Goal: Task Accomplishment & Management: Complete application form

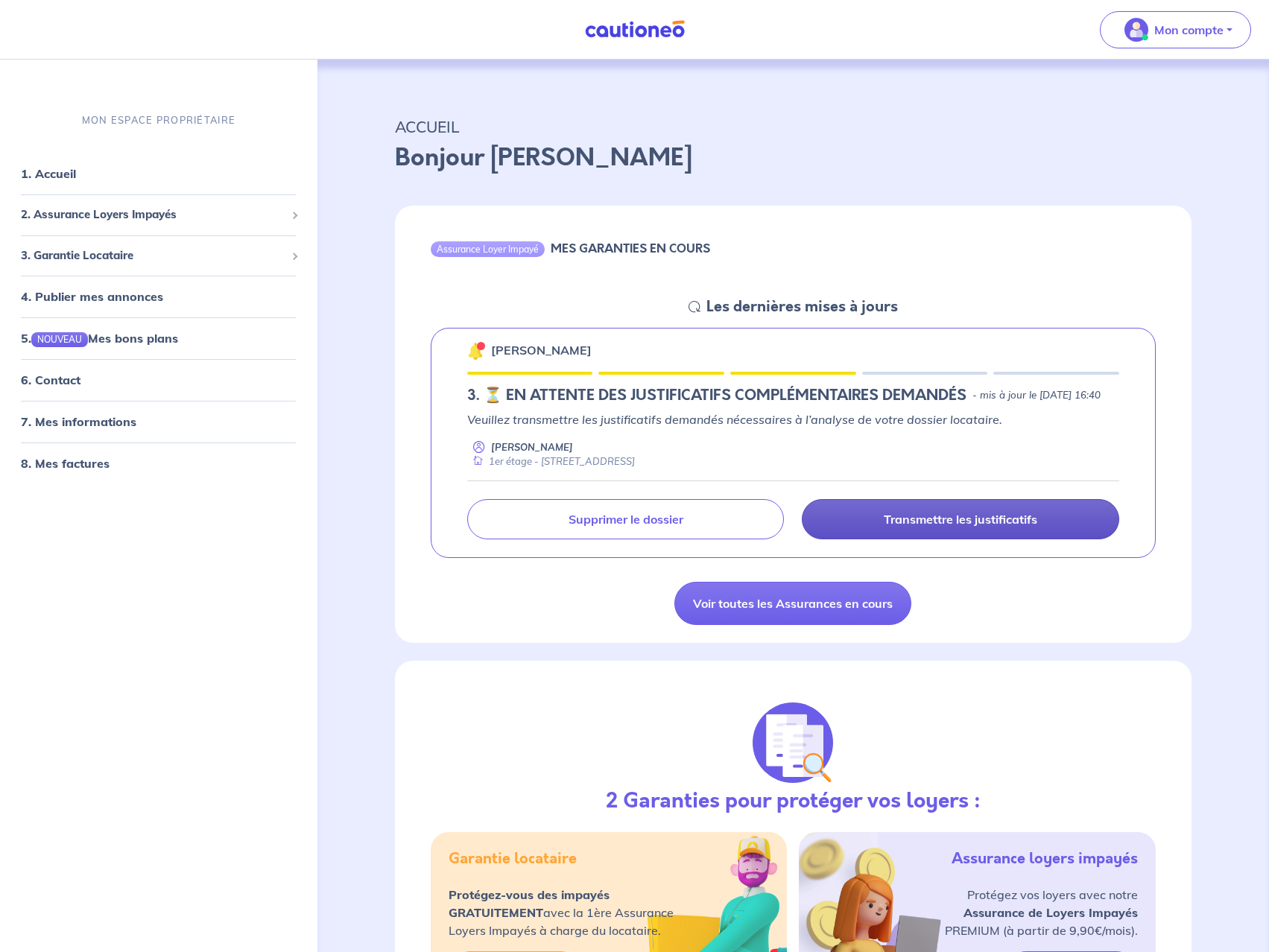
click at [969, 526] on p "Transmettre les justificatifs" at bounding box center [959, 519] width 153 height 15
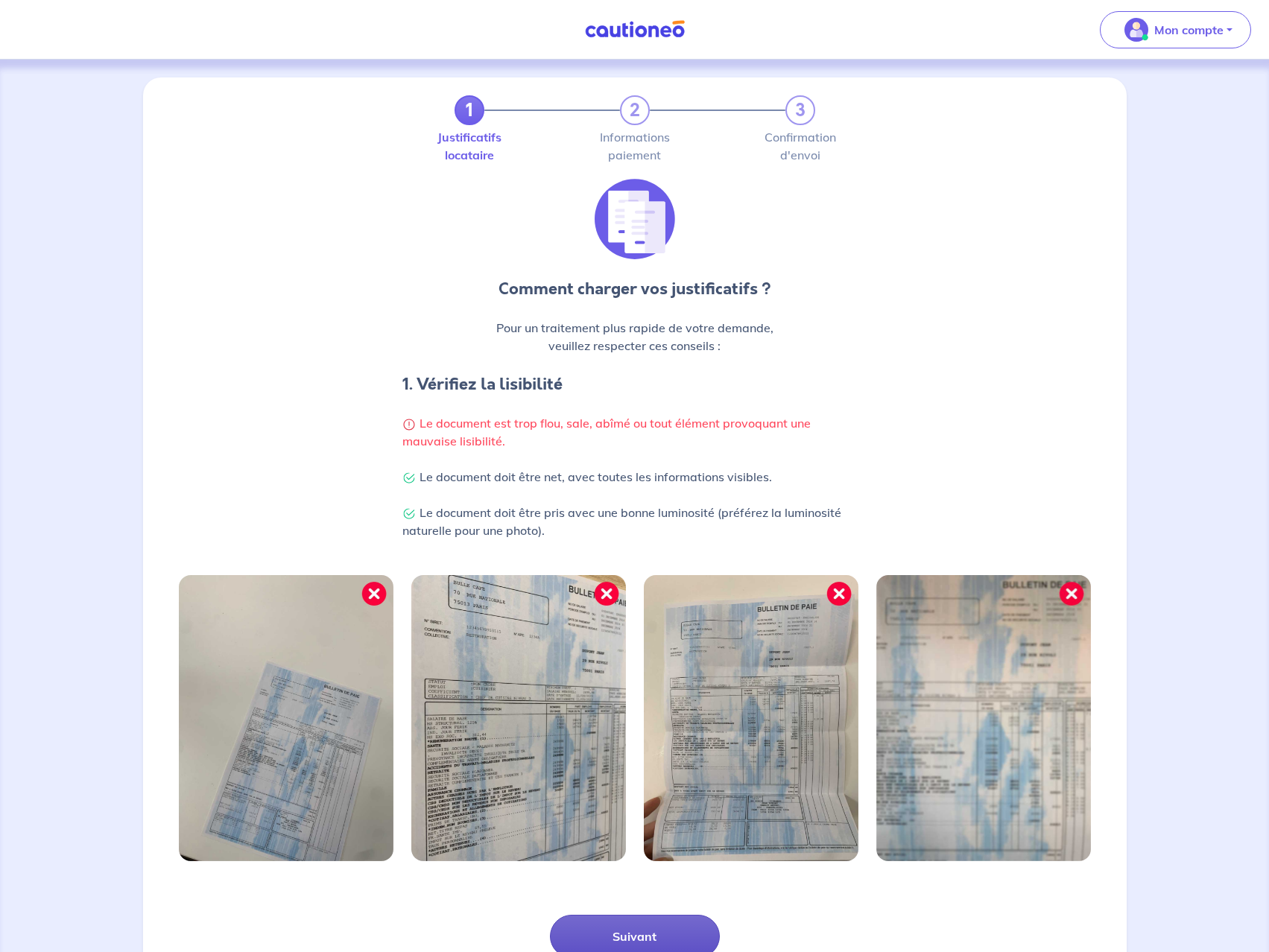
click at [622, 926] on button "Suivant" at bounding box center [634, 936] width 170 height 43
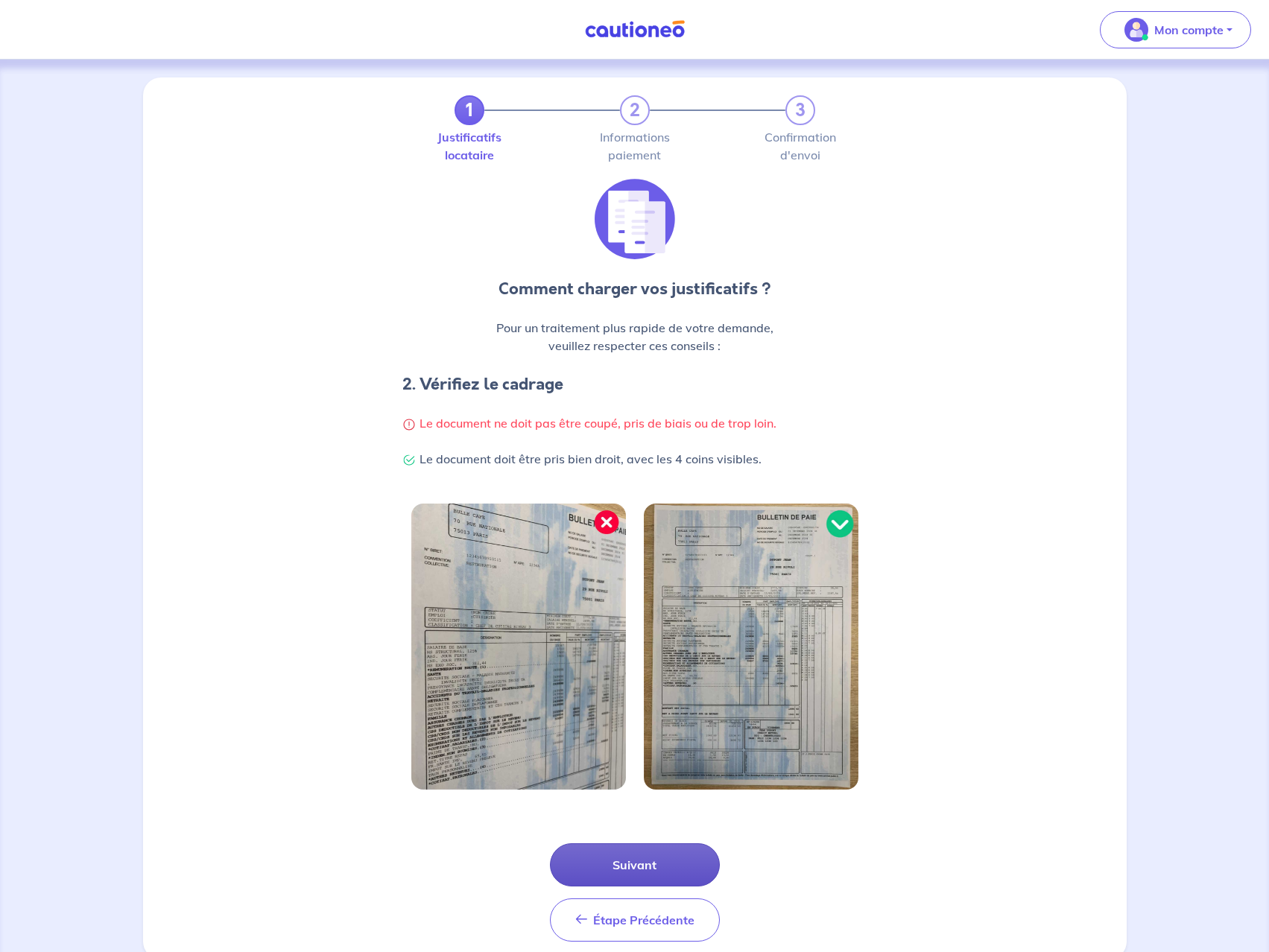
click at [642, 870] on button "Suivant" at bounding box center [634, 865] width 170 height 43
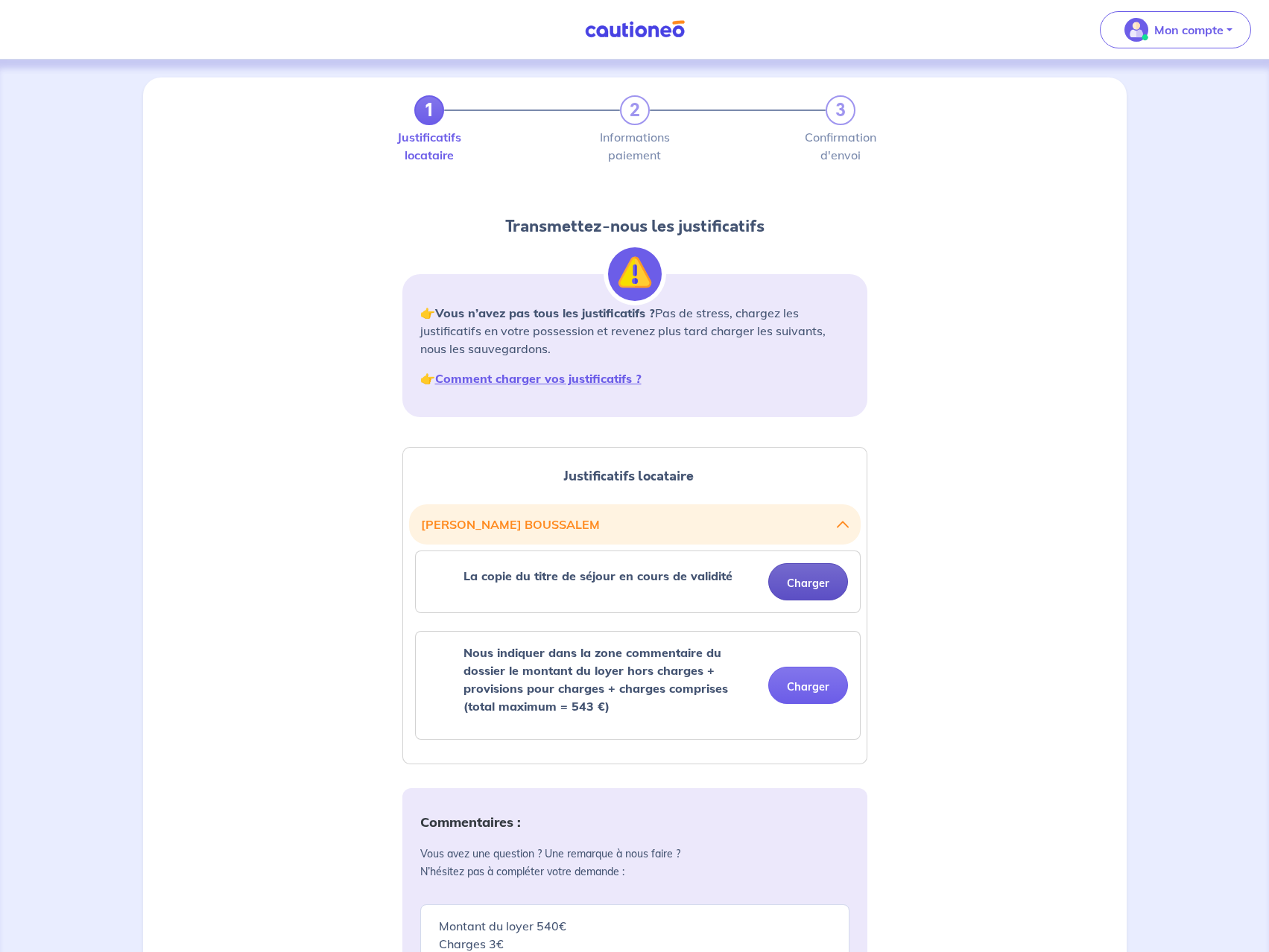
click at [815, 585] on button "Charger" at bounding box center [808, 581] width 79 height 37
click at [223, 539] on div "Justificatifs locataire [PERSON_NAME] La copie du titre de séjour en cours de v…" at bounding box center [635, 878] width 965 height 899
click at [796, 582] on button "Charger" at bounding box center [808, 581] width 79 height 37
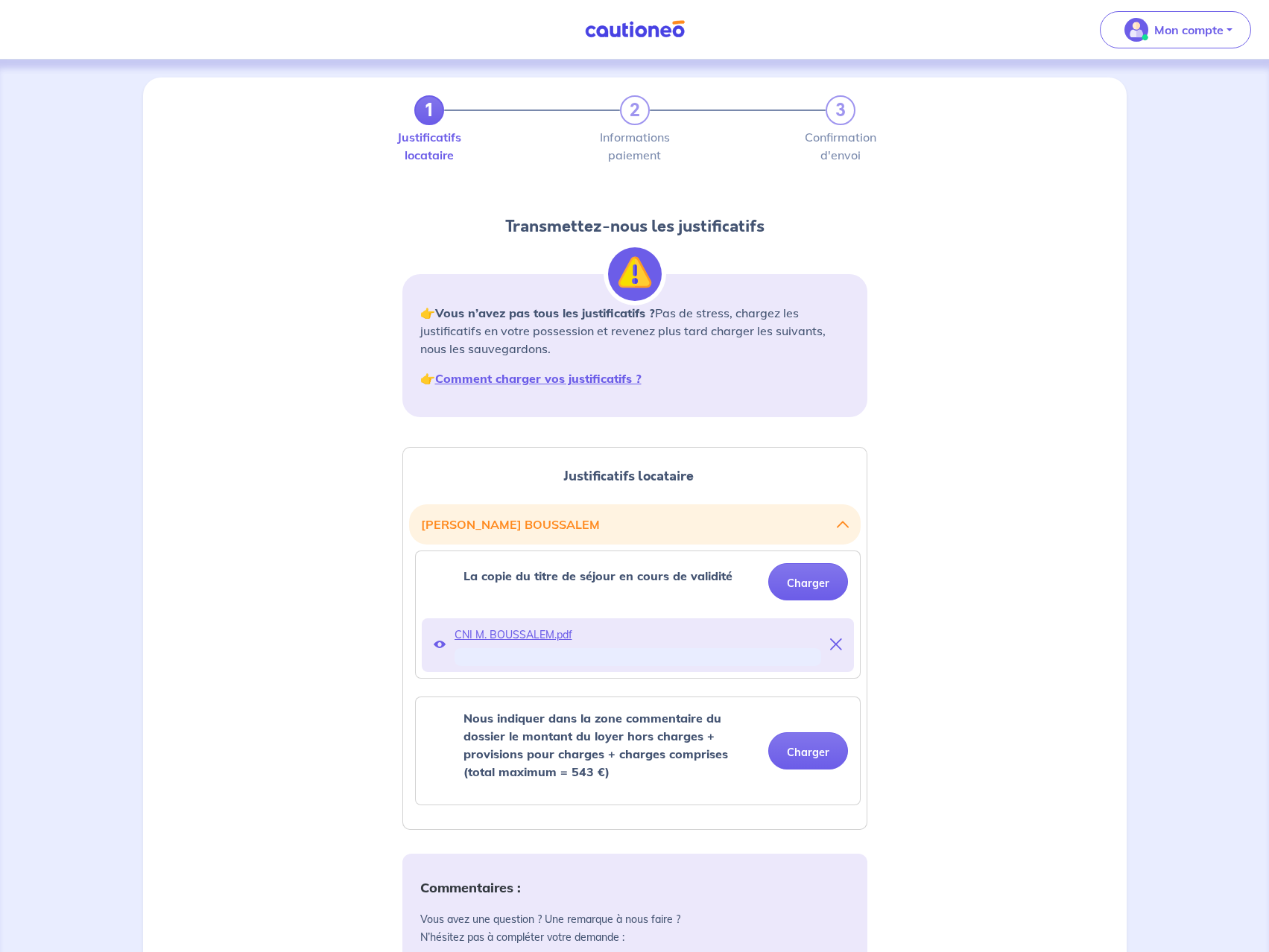
click at [986, 594] on div "Justificatifs locataire [PERSON_NAME] La copie du titre de séjour en cours de v…" at bounding box center [635, 911] width 965 height 964
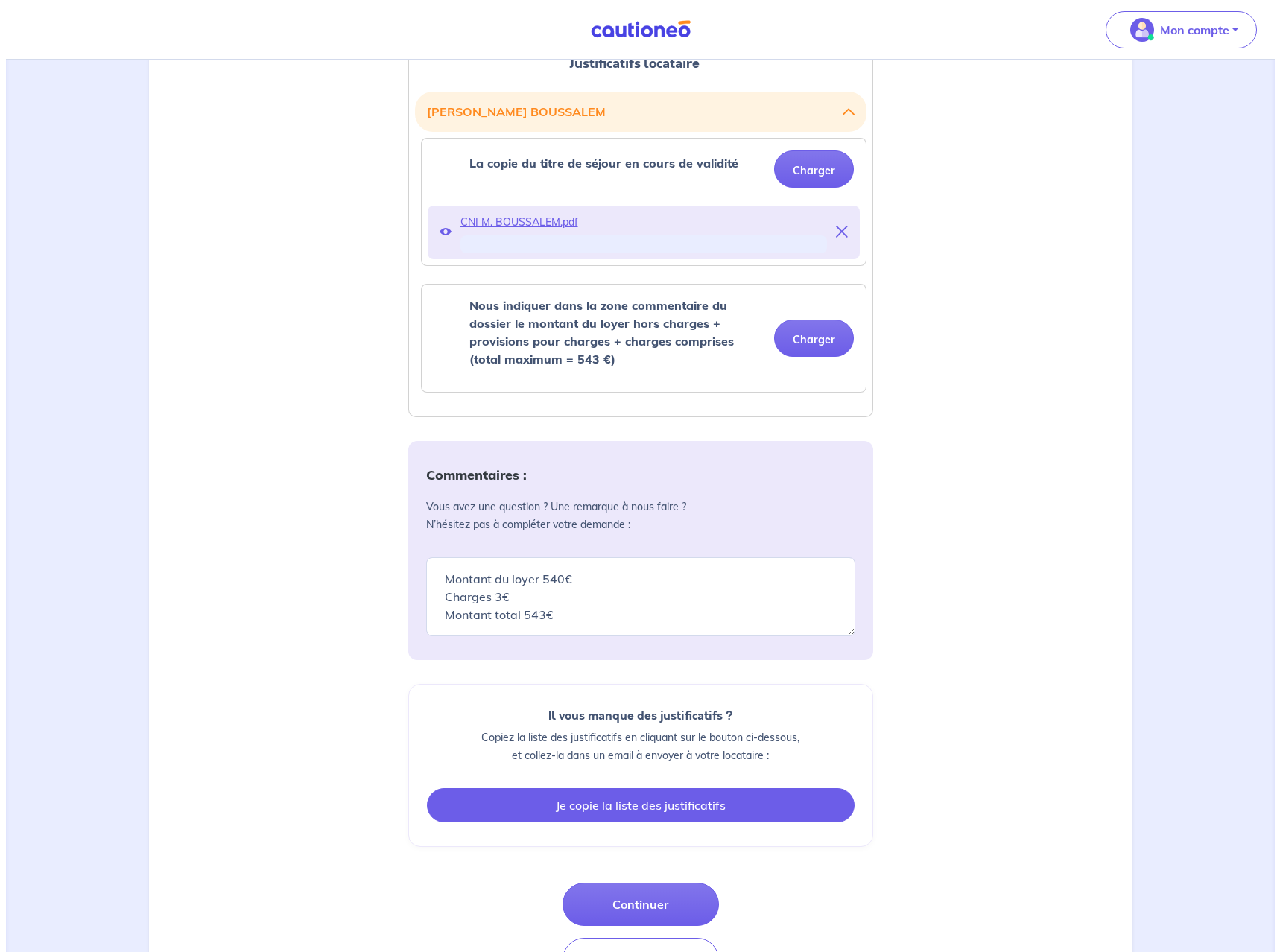
scroll to position [478, 0]
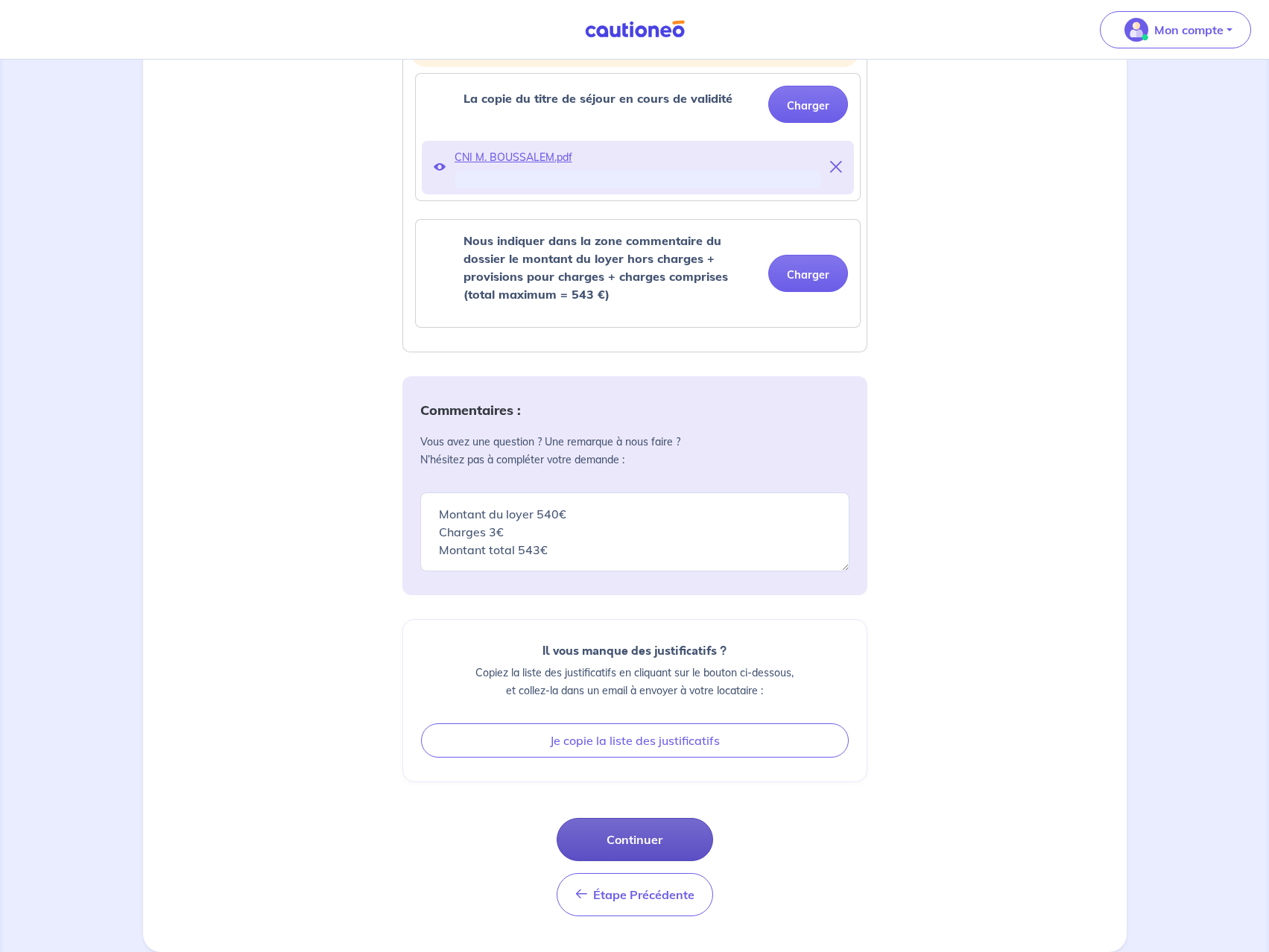
click at [638, 835] on button "Continuer" at bounding box center [634, 839] width 156 height 43
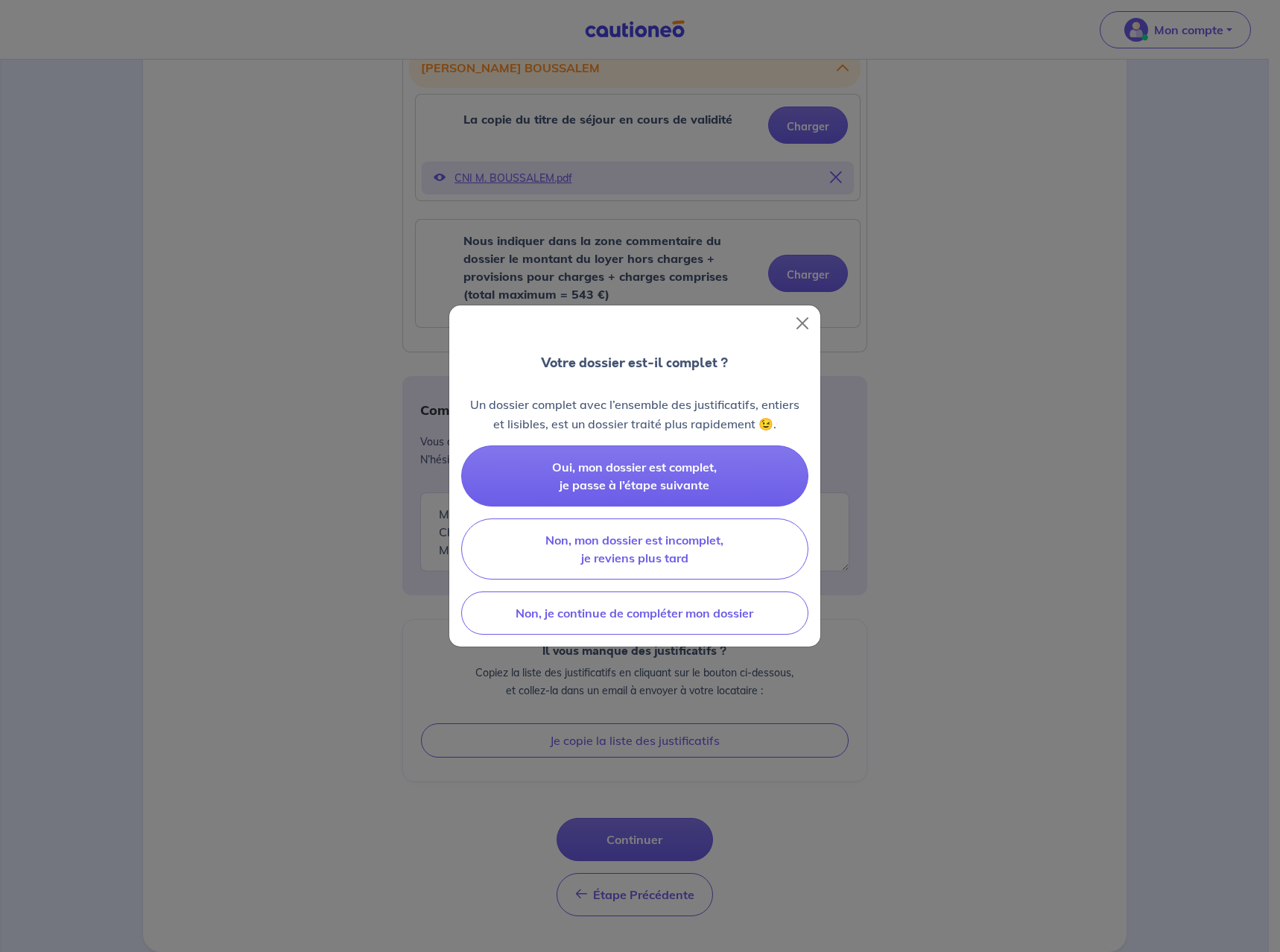
scroll to position [457, 0]
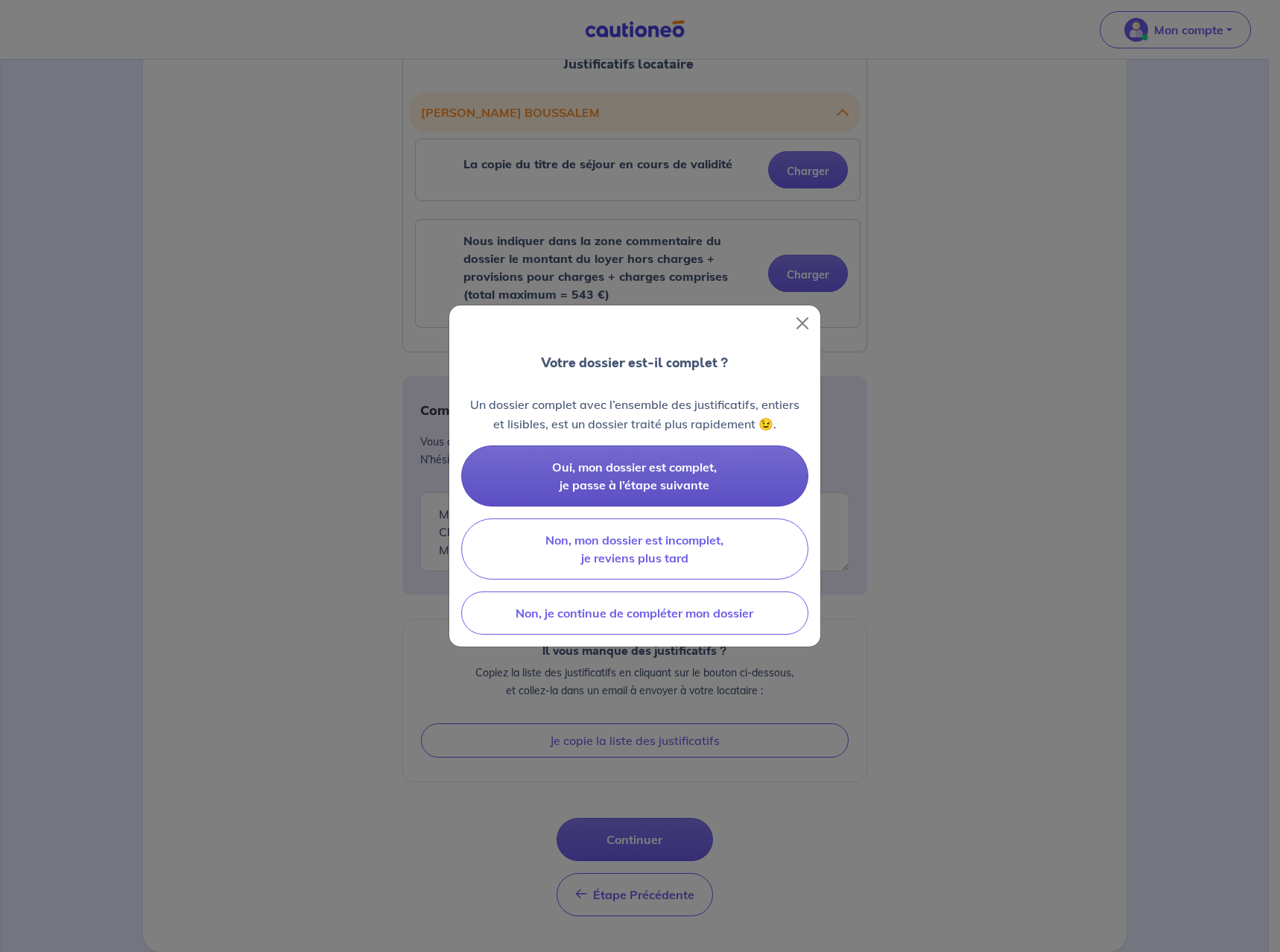
click at [724, 472] on button "Oui, mon dossier est complet, je passe à l’étape suivante" at bounding box center [634, 476] width 347 height 61
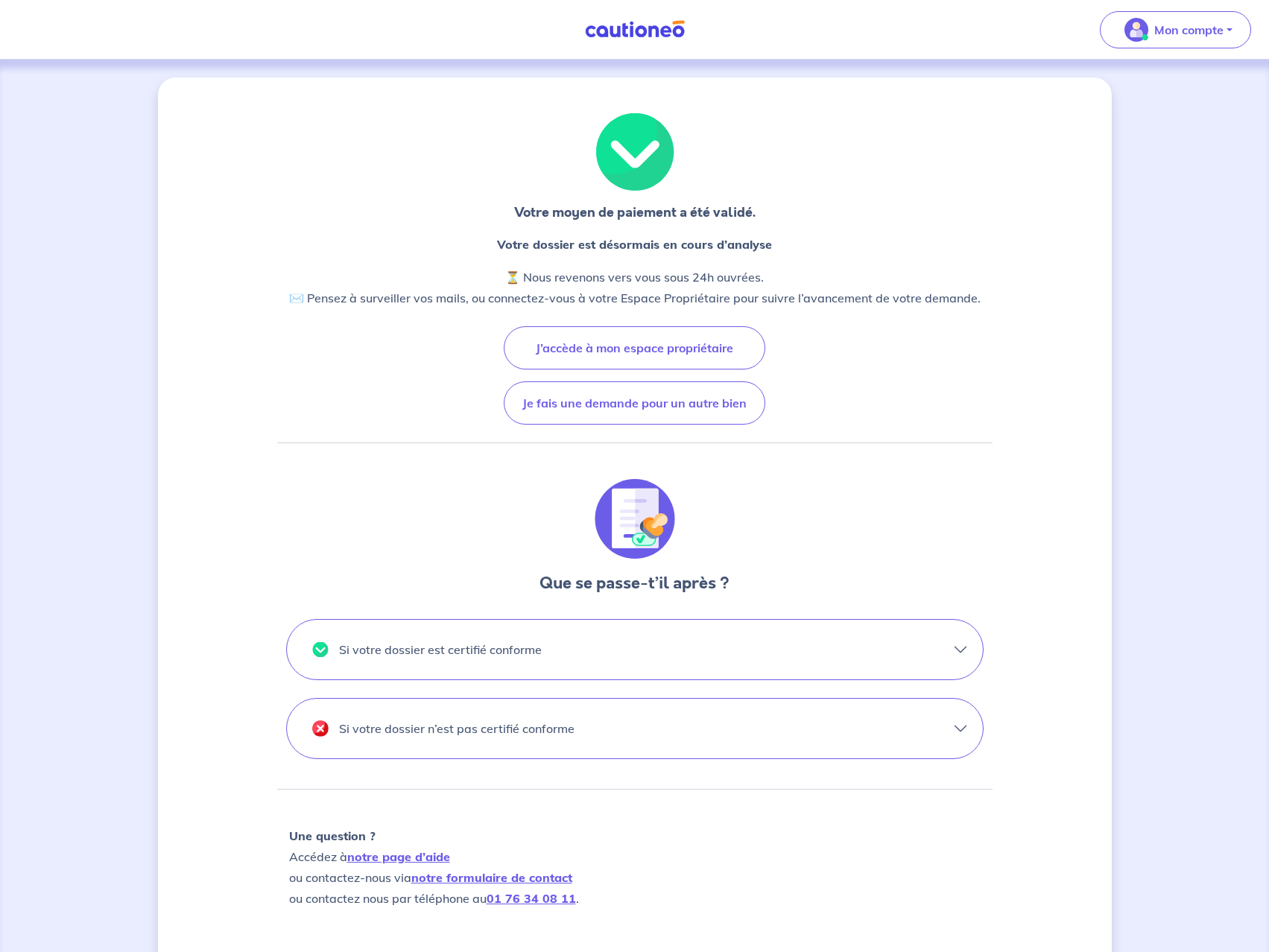
click at [952, 738] on button "Si votre dossier n’est pas certifié conforme" at bounding box center [634, 728] width 696 height 60
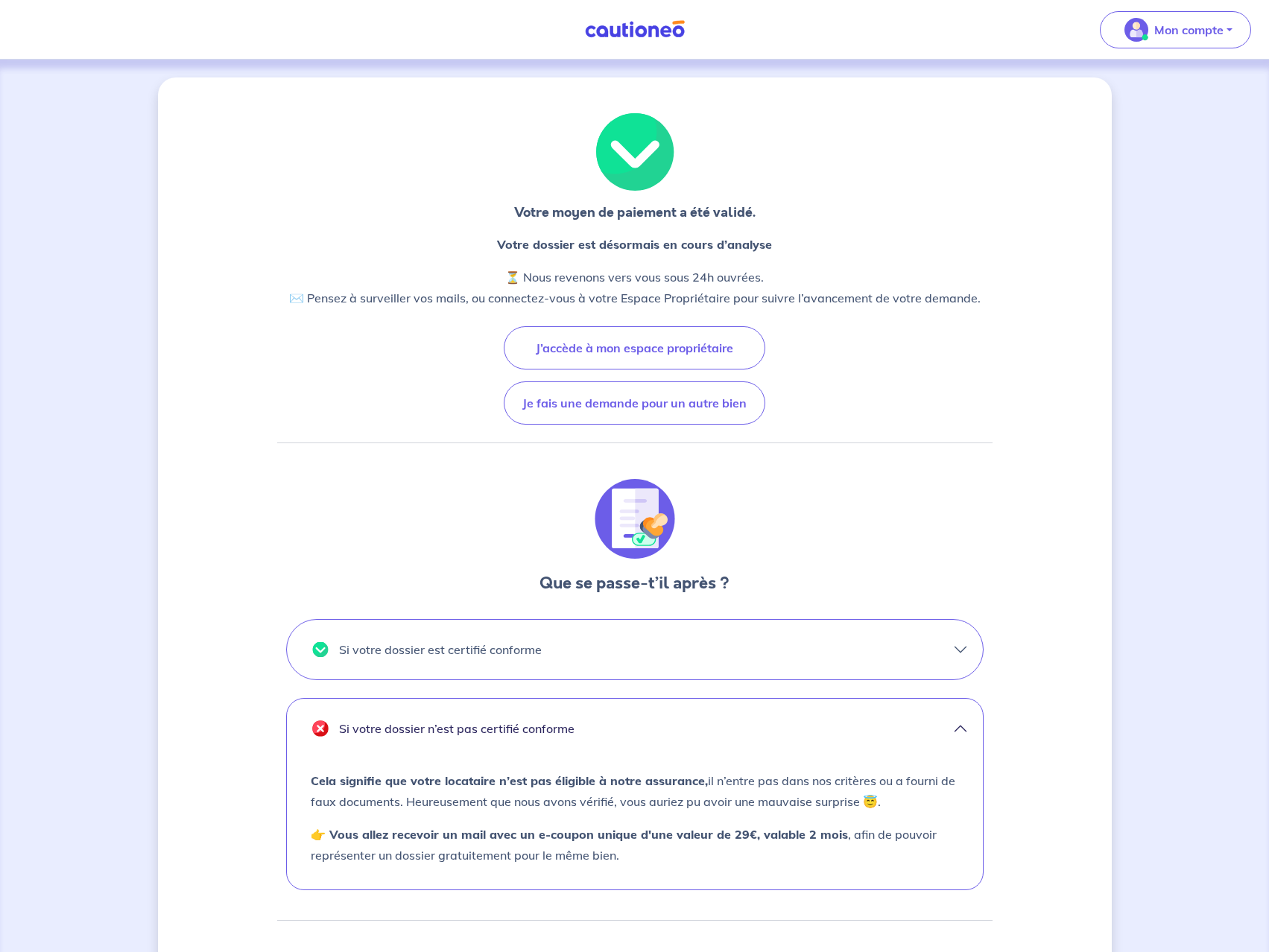
click at [963, 724] on button "Si votre dossier n’est pas certifié conforme" at bounding box center [634, 728] width 696 height 60
